Goal: Task Accomplishment & Management: Use online tool/utility

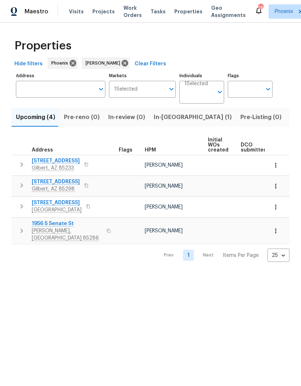
click at [67, 77] on label "Address" at bounding box center [61, 76] width 90 height 4
click at [67, 81] on input "Address" at bounding box center [55, 89] width 79 height 17
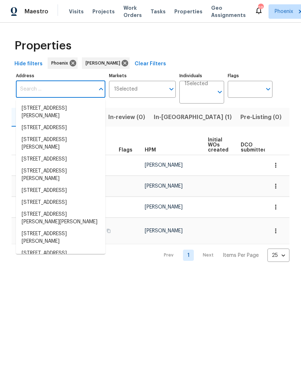
click at [100, 14] on span "Projects" at bounding box center [103, 11] width 22 height 7
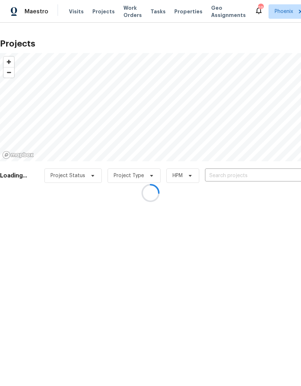
click at [247, 176] on div at bounding box center [150, 193] width 301 height 386
click at [245, 177] on div at bounding box center [150, 193] width 301 height 386
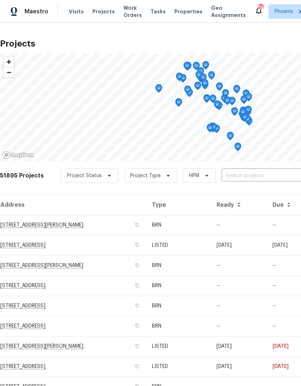
click at [250, 176] on input "text" at bounding box center [263, 175] width 83 height 11
type input "225 n [PERSON_NAME]"
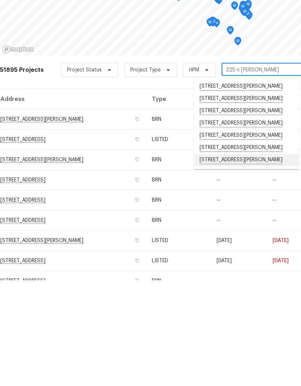
click at [263, 260] on li "[STREET_ADDRESS][PERSON_NAME]" at bounding box center [246, 266] width 105 height 12
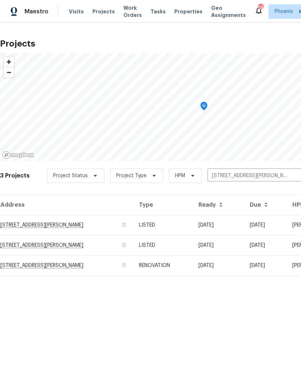
click at [16, 227] on td "[STREET_ADDRESS][PERSON_NAME]" at bounding box center [66, 225] width 133 height 20
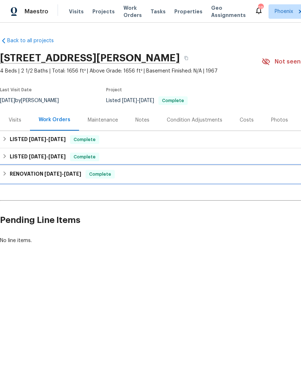
click at [21, 176] on h6 "RENOVATION [DATE] - [DATE]" at bounding box center [46, 174] width 72 height 9
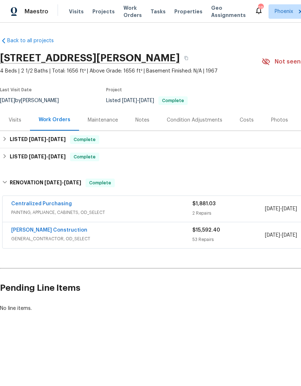
click at [23, 229] on link "[PERSON_NAME] Construction" at bounding box center [49, 230] width 76 height 5
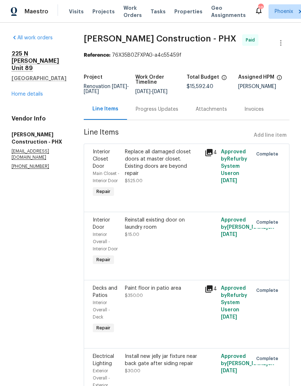
click at [165, 99] on div "Progress Updates" at bounding box center [157, 109] width 60 height 21
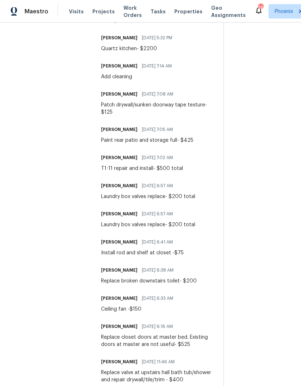
scroll to position [29, 0]
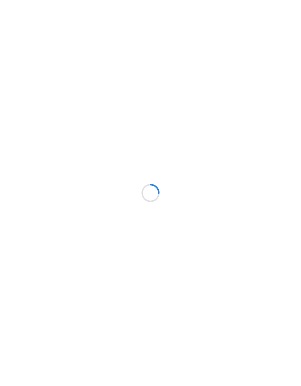
click at [57, 0] on html at bounding box center [150, 0] width 301 height 0
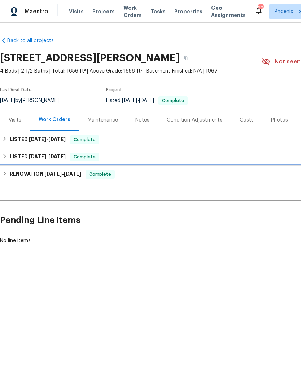
click at [27, 176] on h6 "RENOVATION [DATE] - [DATE]" at bounding box center [46, 174] width 72 height 9
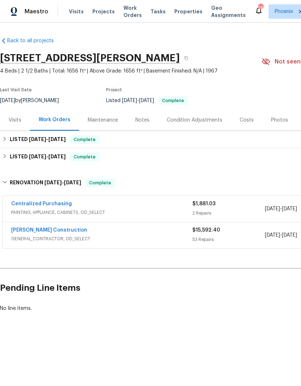
click at [48, 229] on link "[PERSON_NAME] Construction" at bounding box center [49, 230] width 76 height 5
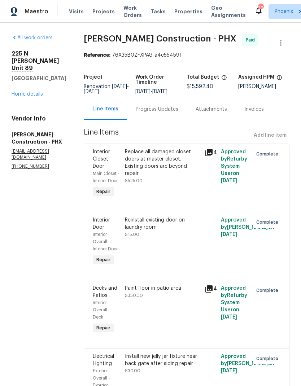
click at [35, 92] on link "Home details" at bounding box center [27, 94] width 31 height 5
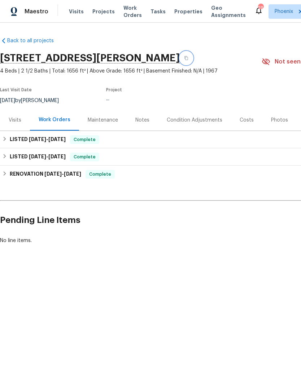
click at [188, 57] on icon "button" at bounding box center [187, 58] width 4 height 4
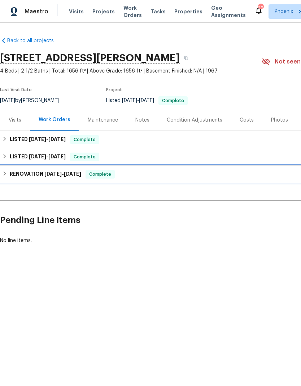
click at [81, 174] on span "[DATE]" at bounding box center [72, 174] width 17 height 5
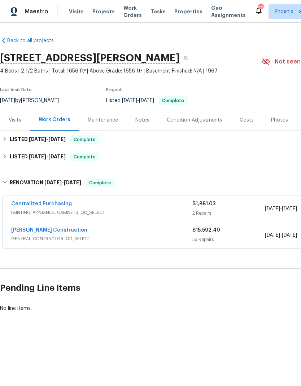
click at [60, 229] on link "[PERSON_NAME] Construction" at bounding box center [49, 230] width 76 height 5
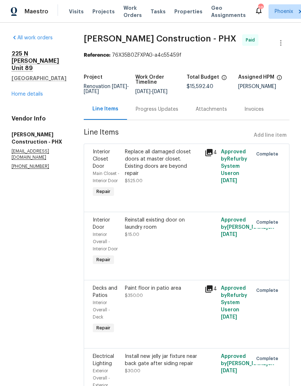
click at [156, 111] on div "Progress Updates" at bounding box center [157, 109] width 43 height 7
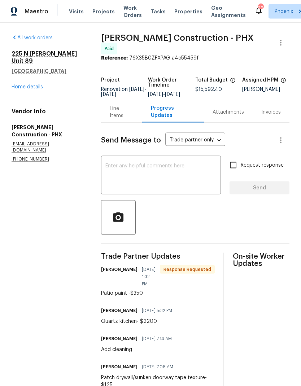
scroll to position [25, 0]
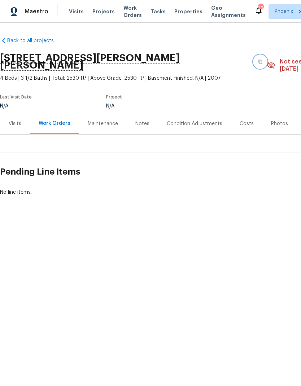
click at [254, 58] on button "button" at bounding box center [260, 61] width 13 height 13
click at [258, 60] on icon "button" at bounding box center [260, 62] width 4 height 4
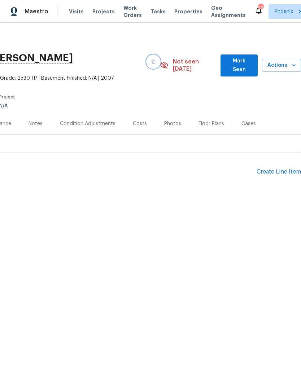
scroll to position [0, 107]
click at [289, 63] on span "Actions" at bounding box center [281, 65] width 27 height 9
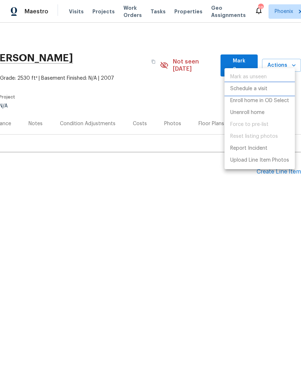
click at [265, 91] on p "Schedule a visit" at bounding box center [248, 89] width 37 height 8
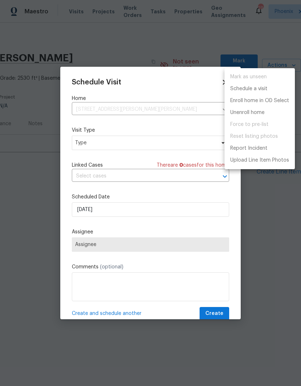
click at [176, 145] on div at bounding box center [150, 193] width 301 height 386
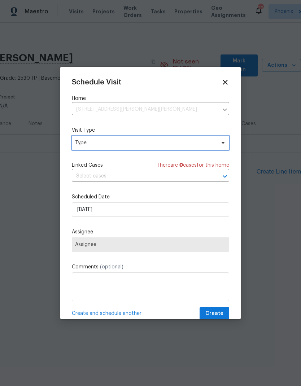
click at [185, 147] on span "Type" at bounding box center [150, 143] width 157 height 14
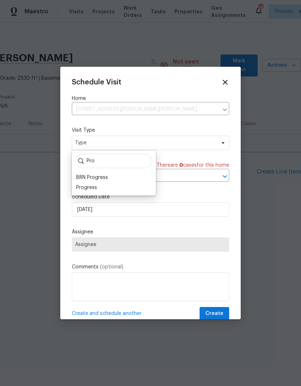
type input "Pro"
click at [79, 189] on div "Progress" at bounding box center [86, 187] width 21 height 7
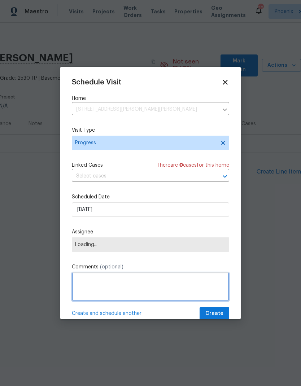
click at [180, 288] on textarea at bounding box center [150, 287] width 157 height 29
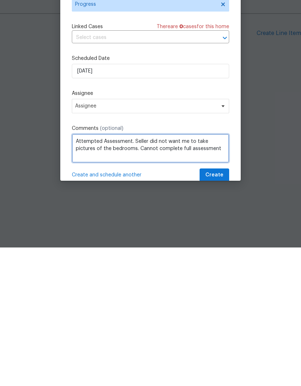
type textarea "Attempted Assessment. Seller did not want me to take pictures of the bedrooms. …"
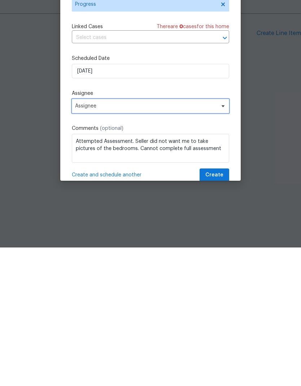
click at [187, 238] on span "Assignee" at bounding box center [150, 245] width 157 height 14
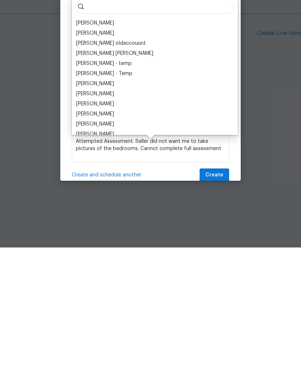
click at [104, 158] on div "[PERSON_NAME]" at bounding box center [95, 161] width 38 height 7
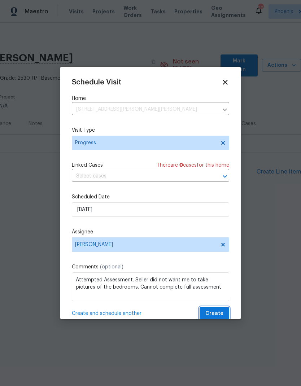
click at [222, 313] on span "Create" at bounding box center [215, 314] width 18 height 9
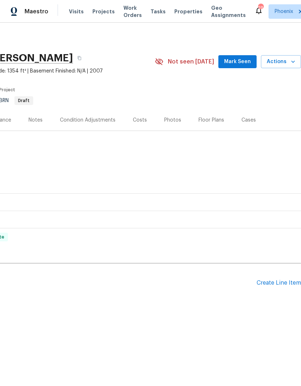
scroll to position [0, 107]
click at [288, 59] on span "Actions" at bounding box center [281, 61] width 29 height 9
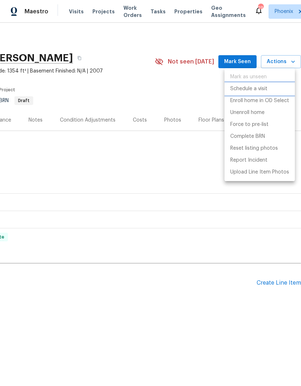
click at [261, 90] on p "Schedule a visit" at bounding box center [248, 89] width 37 height 8
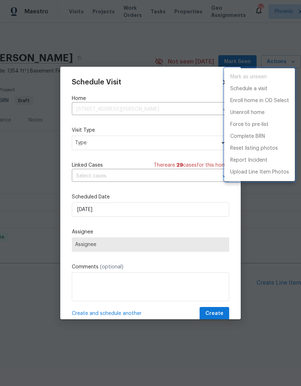
click at [179, 142] on div at bounding box center [150, 193] width 301 height 386
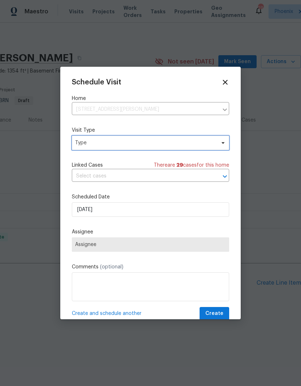
click at [184, 146] on span "Type" at bounding box center [145, 142] width 141 height 7
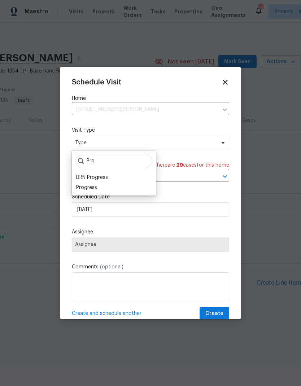
type input "Pro"
click at [78, 187] on div "Progress" at bounding box center [86, 187] width 21 height 7
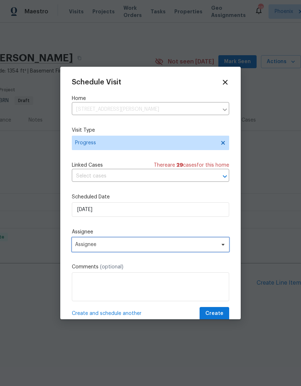
click at [191, 248] on span "Assignee" at bounding box center [146, 245] width 142 height 6
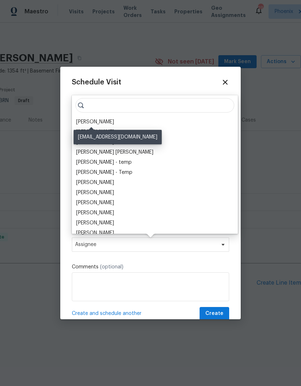
click at [92, 123] on div "[PERSON_NAME]" at bounding box center [95, 121] width 38 height 7
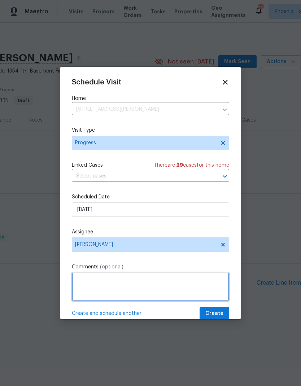
click at [150, 291] on textarea at bounding box center [150, 287] width 157 height 29
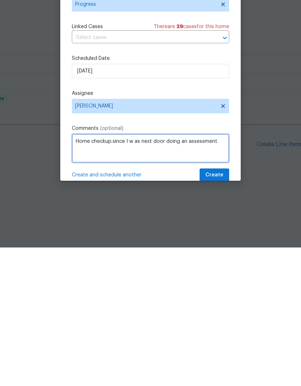
click at [137, 273] on textarea "Home checkup.since I w as next door doing an assessment" at bounding box center [150, 287] width 157 height 29
click at [113, 273] on textarea "Home checkup.since I was next door doing an assessment" at bounding box center [150, 287] width 157 height 29
click at [222, 273] on textarea "Home checkup since I was next door doing an assessment" at bounding box center [150, 287] width 157 height 29
type textarea "Home checkup since I was next door doing an assessment"
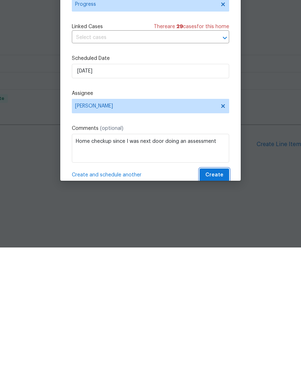
click at [222, 310] on span "Create" at bounding box center [215, 314] width 18 height 9
